Goal: Communication & Community: Ask a question

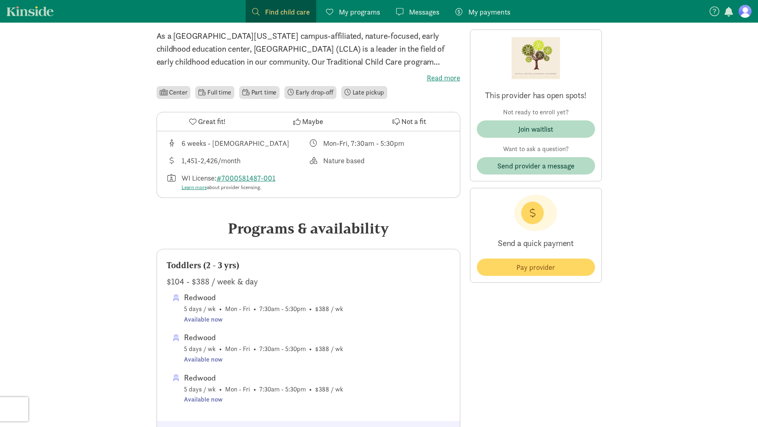
scroll to position [202, 0]
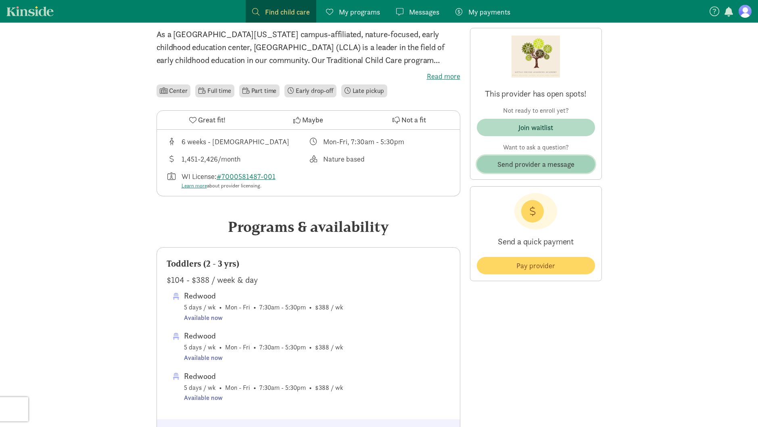
click at [558, 163] on span "Send provider a message" at bounding box center [536, 164] width 77 height 11
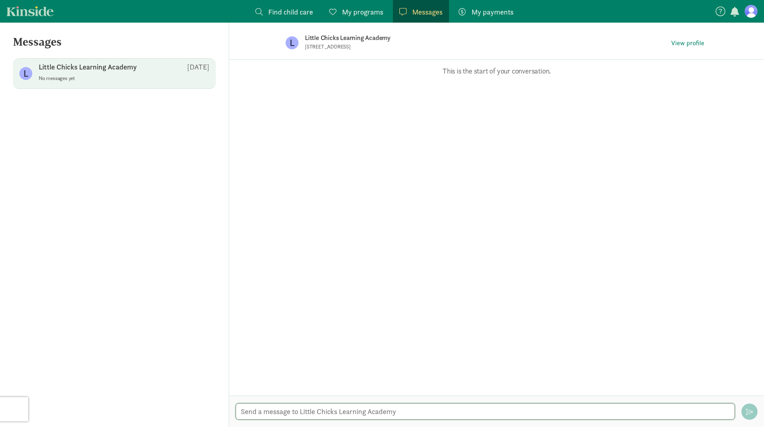
click at [327, 413] on textarea at bounding box center [486, 411] width 500 height 17
type textarea "Hi,"
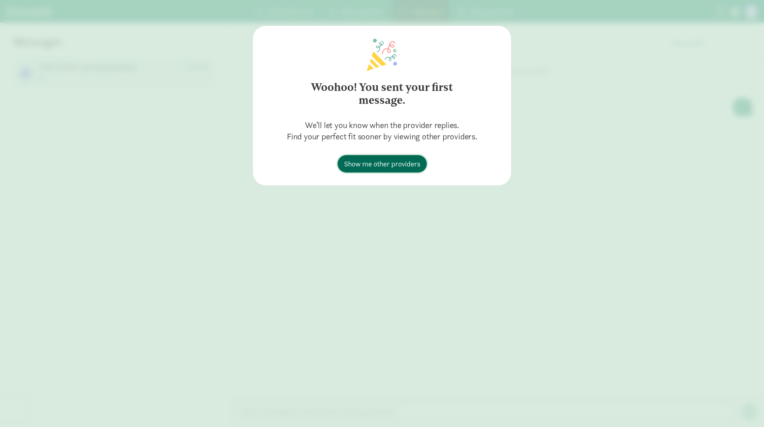
click at [388, 167] on span "Show me other providers" at bounding box center [382, 163] width 76 height 11
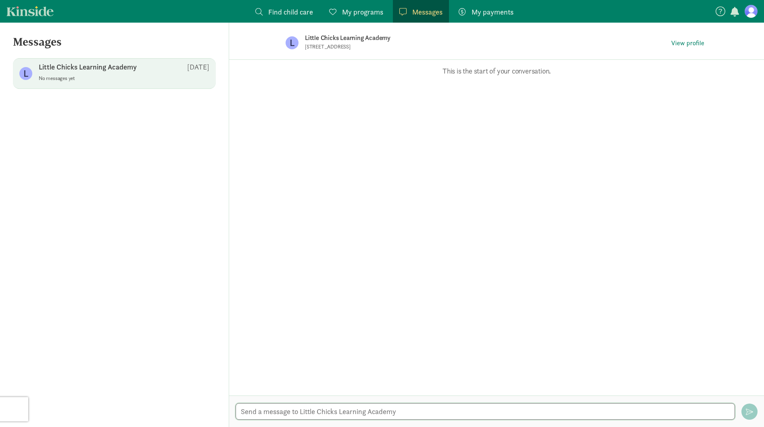
click at [360, 411] on textarea at bounding box center [486, 411] width 500 height 17
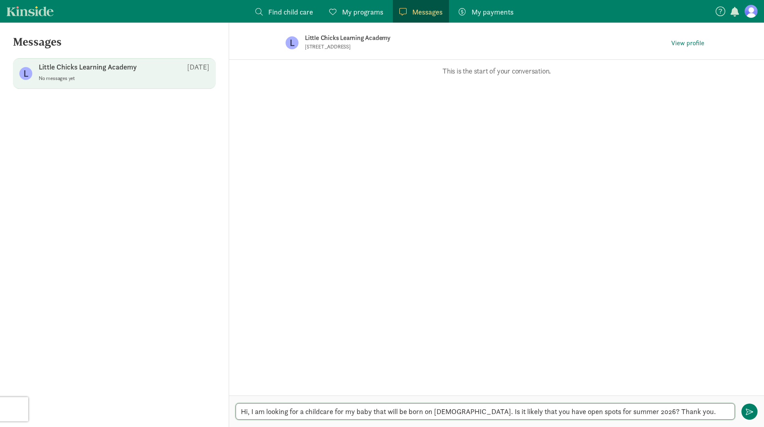
click at [683, 413] on textarea "Hi, I am looking for a childcare for my baby that will be born on May 2026. Is …" at bounding box center [486, 411] width 500 height 17
type textarea "Hi, I am looking for a childcare for my baby that will be born on May 2026. Is …"
click at [747, 415] on button "button" at bounding box center [750, 411] width 16 height 16
